Goal: Navigation & Orientation: Find specific page/section

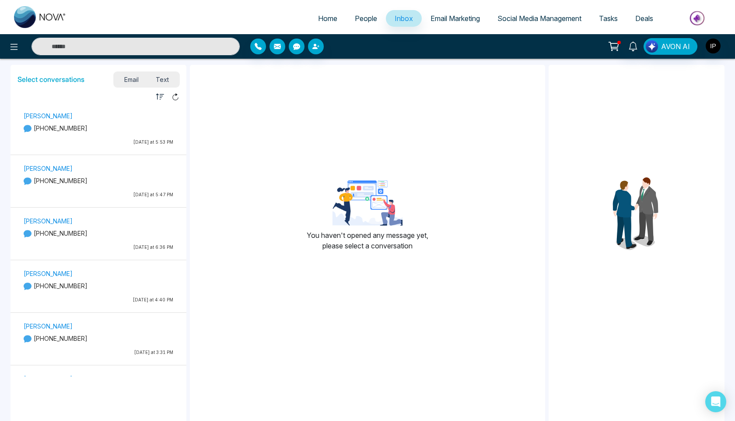
click at [140, 81] on span "Email" at bounding box center [132, 80] width 32 height 12
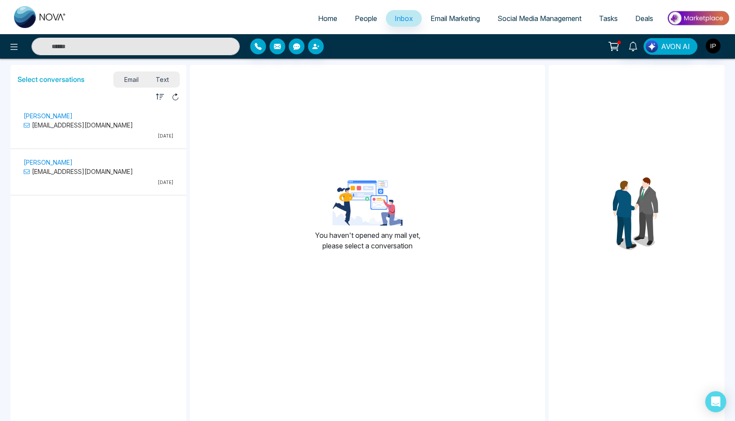
click at [167, 80] on span "Text" at bounding box center [163, 80] width 31 height 12
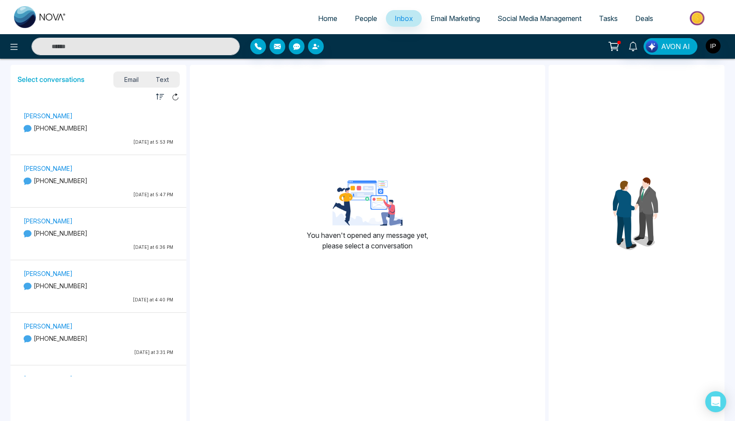
click at [324, 18] on span "Home" at bounding box center [327, 18] width 19 height 9
select select "*"
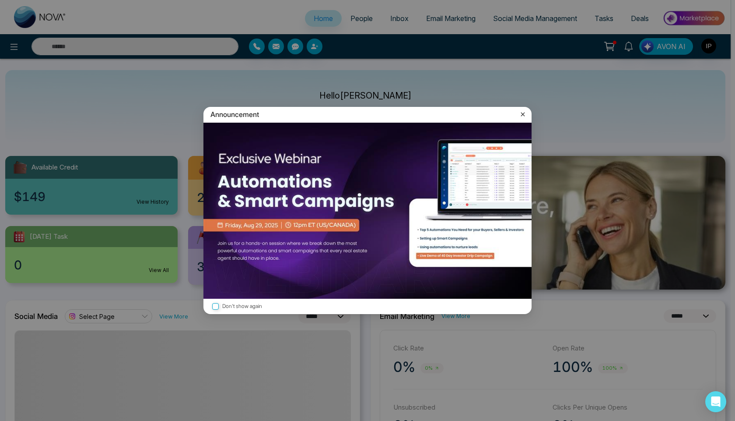
click at [522, 116] on icon at bounding box center [523, 114] width 9 height 9
